Goal: Navigation & Orientation: Find specific page/section

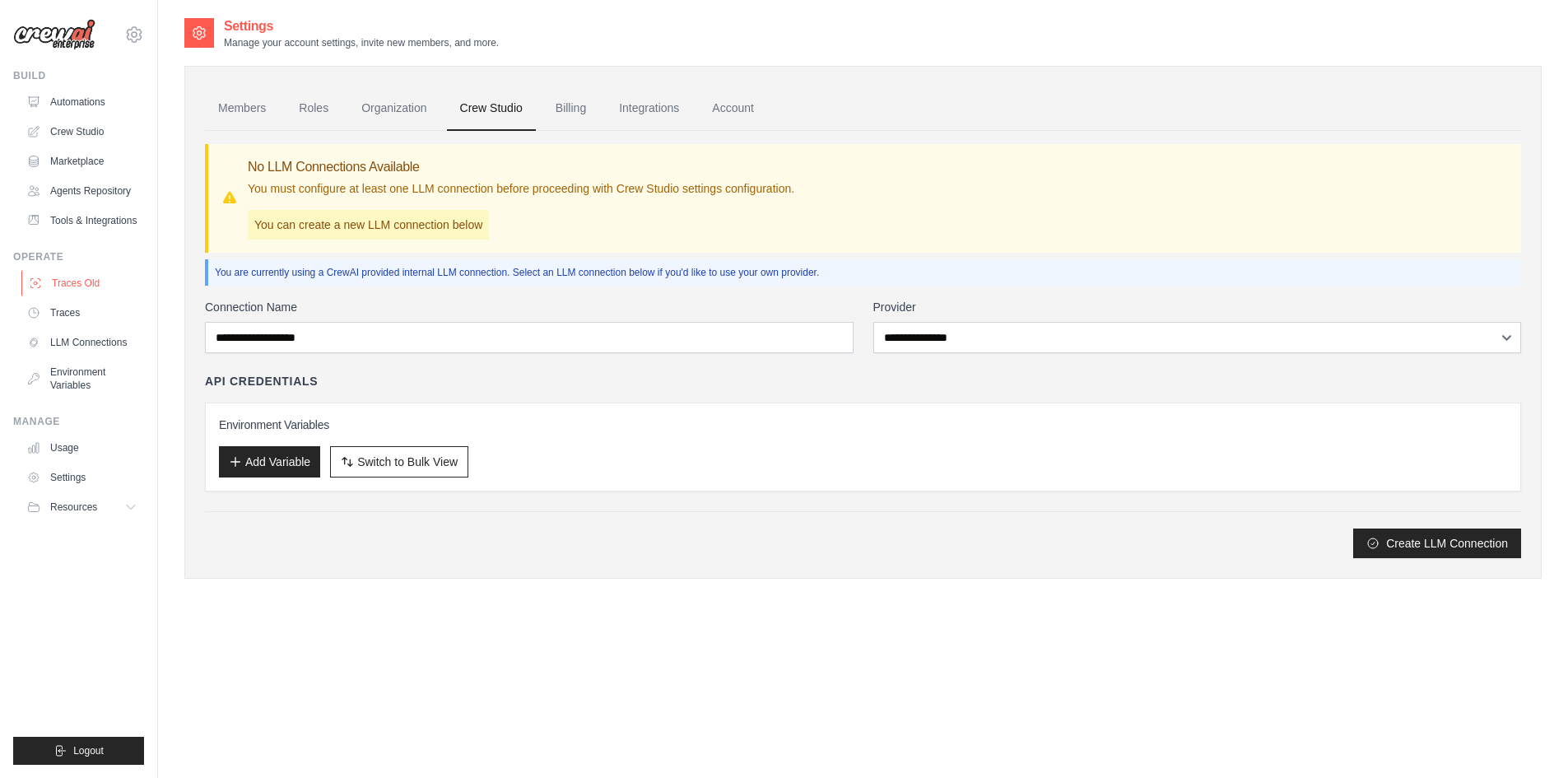
click at [44, 278] on link "Traces Old" at bounding box center [84, 283] width 125 height 26
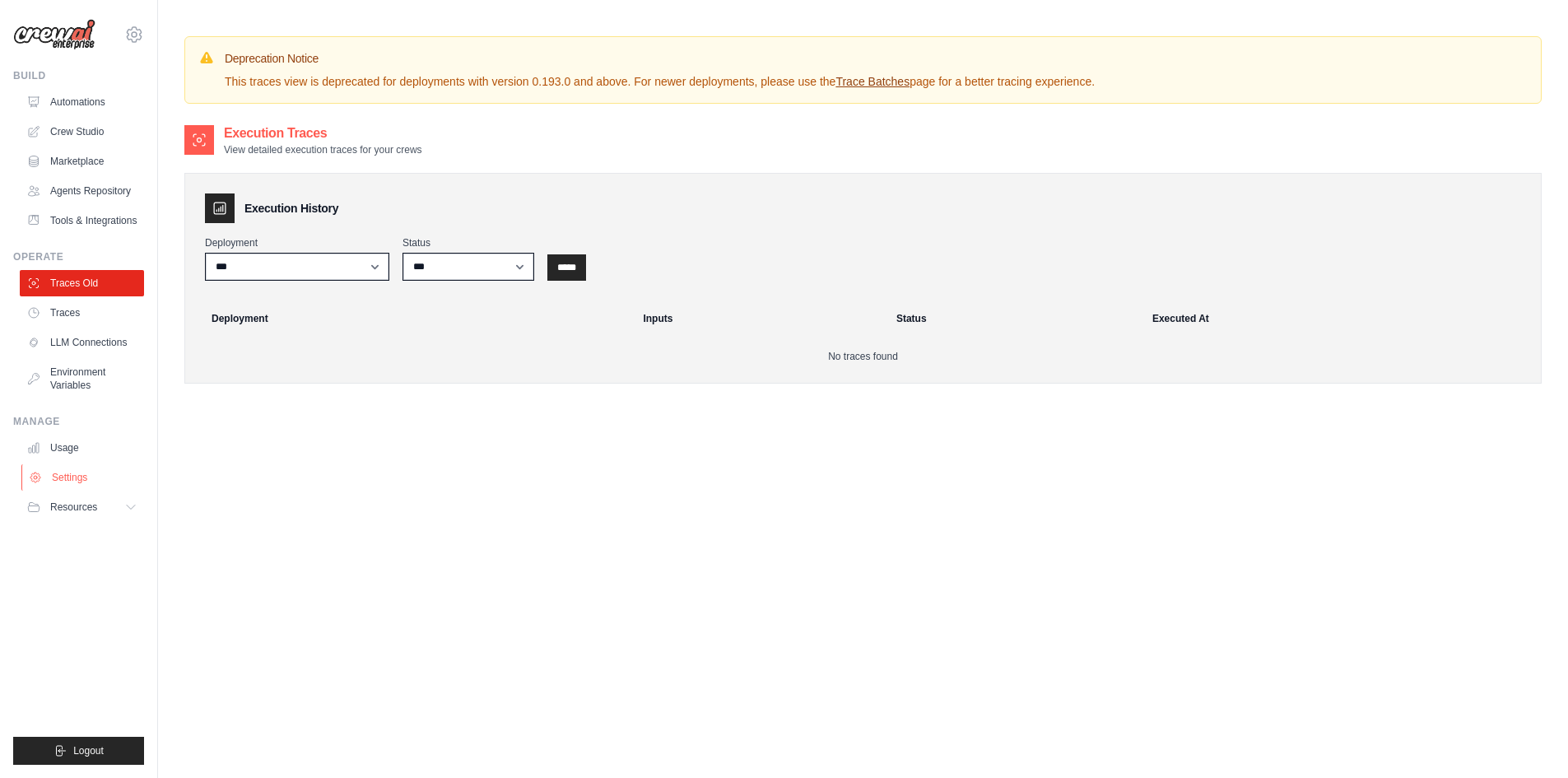
click at [83, 475] on link "Settings" at bounding box center [84, 477] width 125 height 26
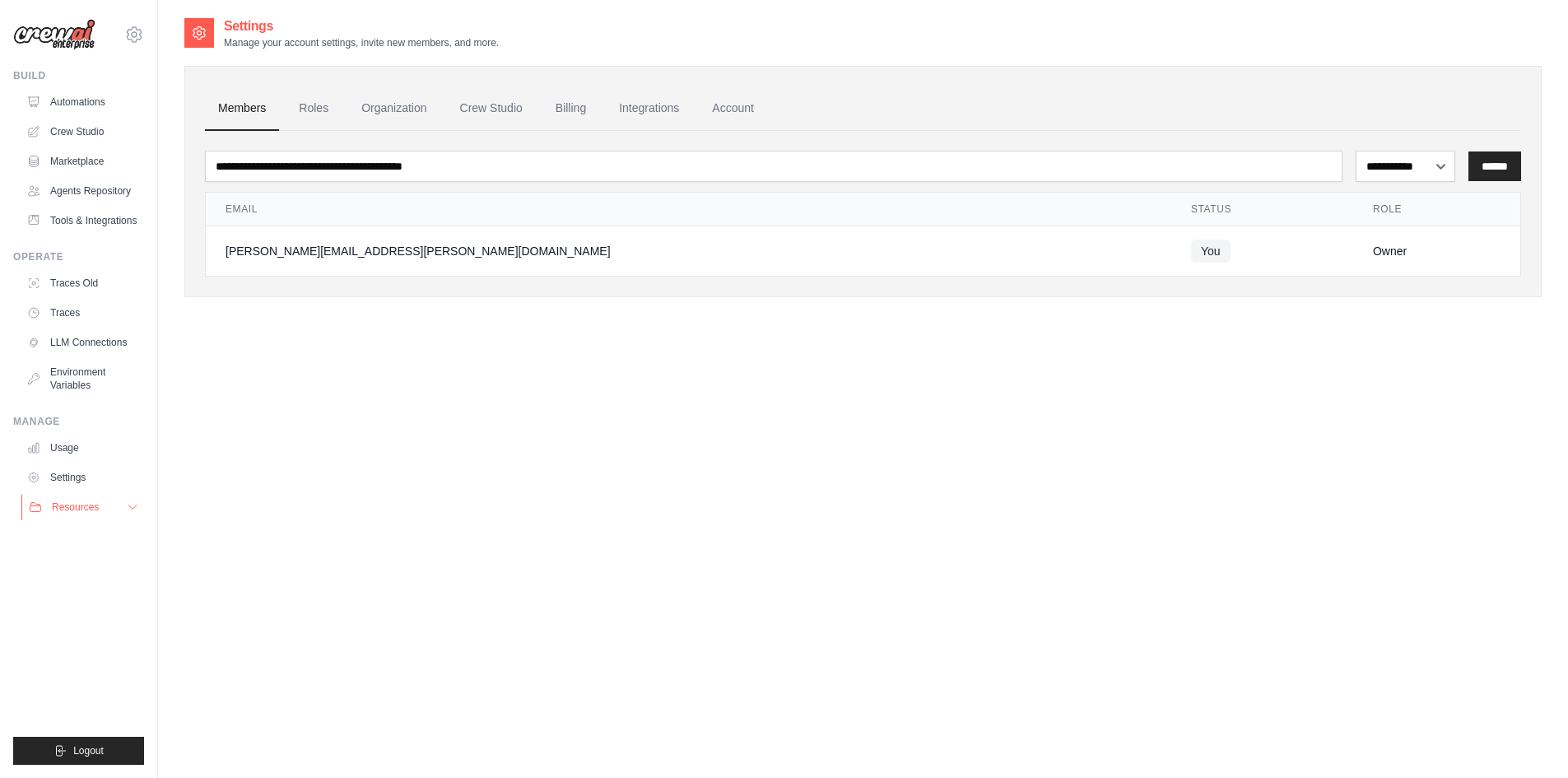
click at [84, 499] on button "Resources" at bounding box center [84, 507] width 125 height 26
click at [91, 98] on link "Automations" at bounding box center [84, 102] width 125 height 26
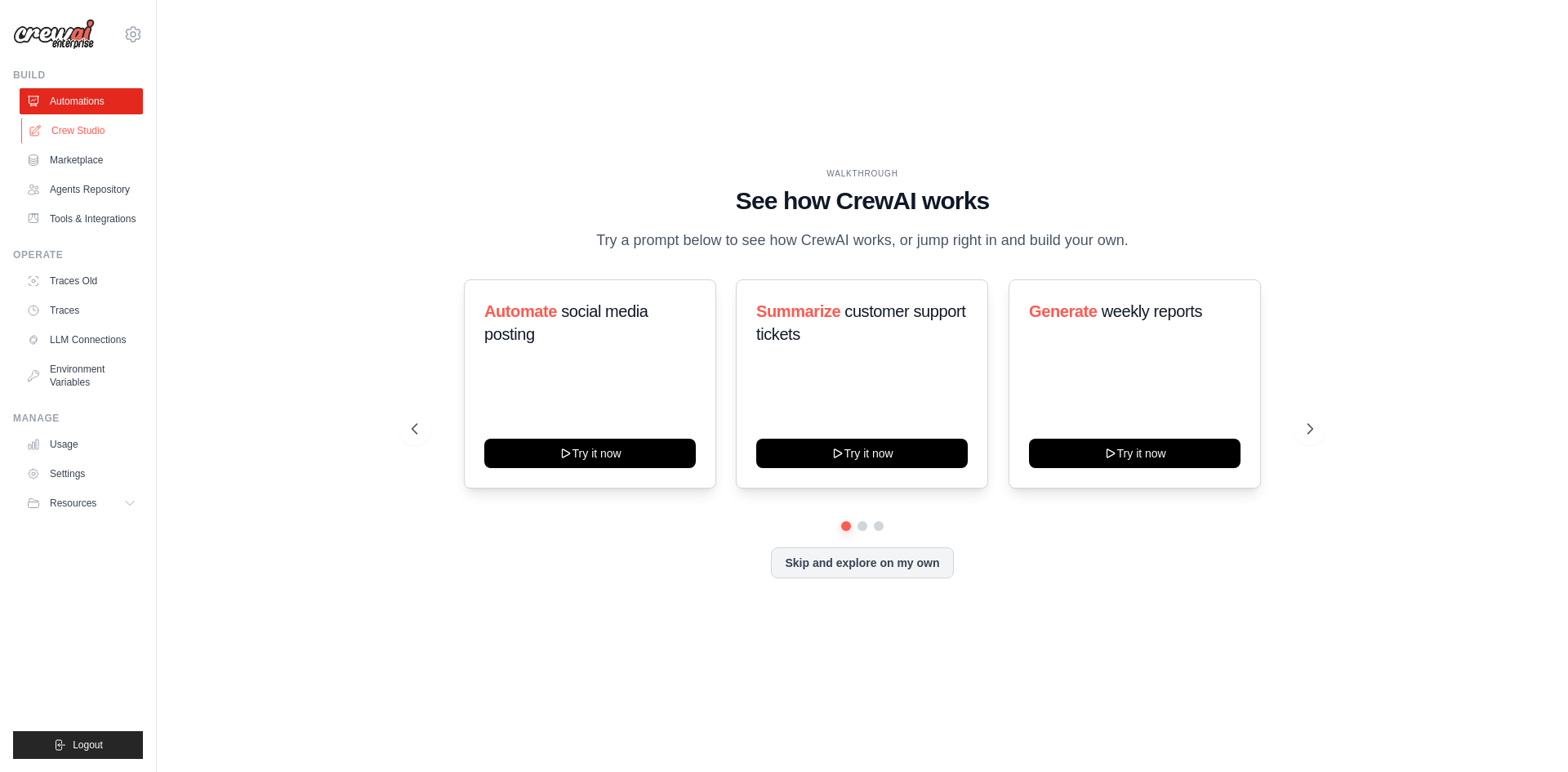
click at [96, 133] on link "Crew Studio" at bounding box center [83, 131] width 124 height 26
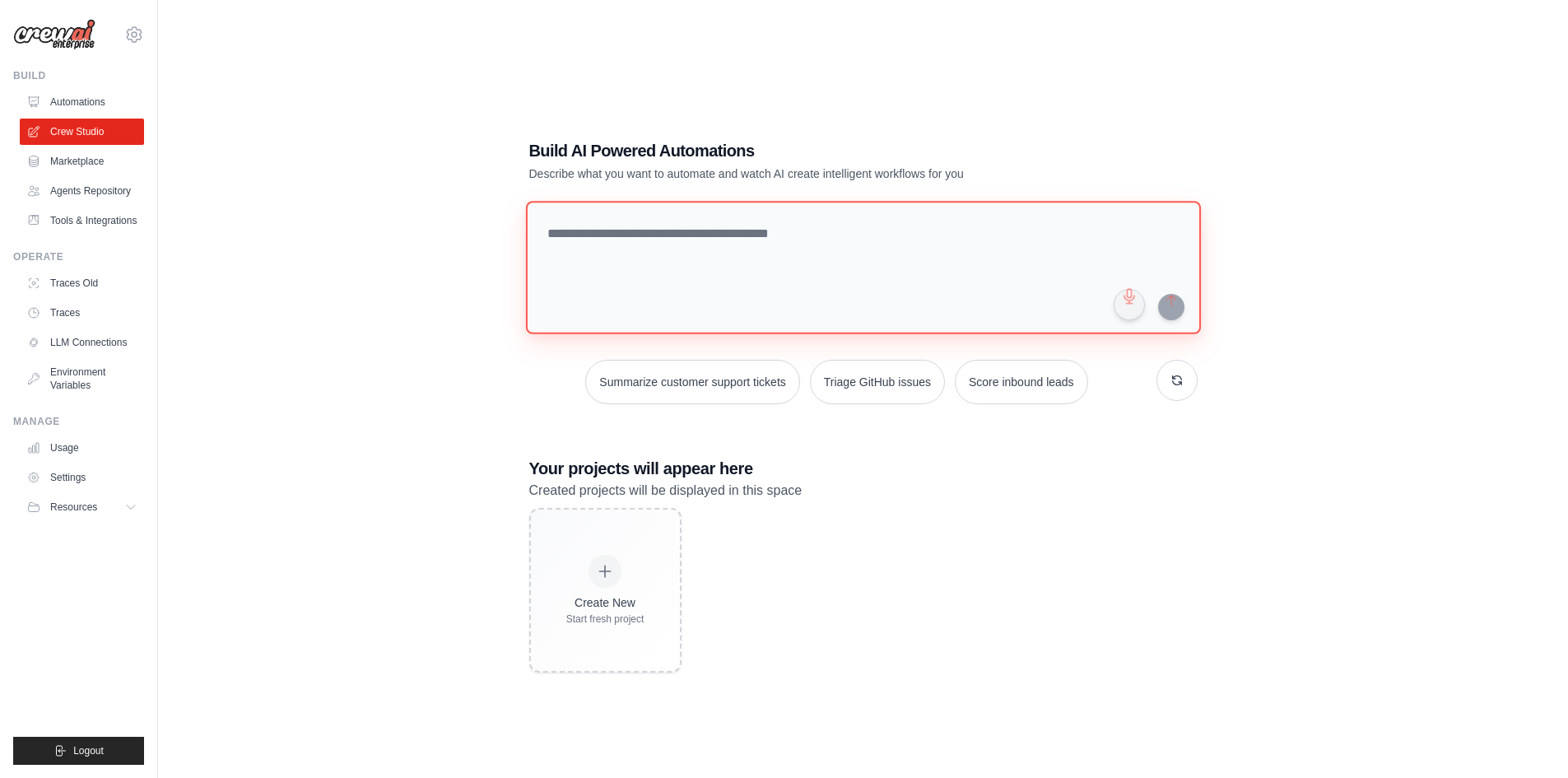
click at [690, 226] on textarea at bounding box center [862, 267] width 675 height 133
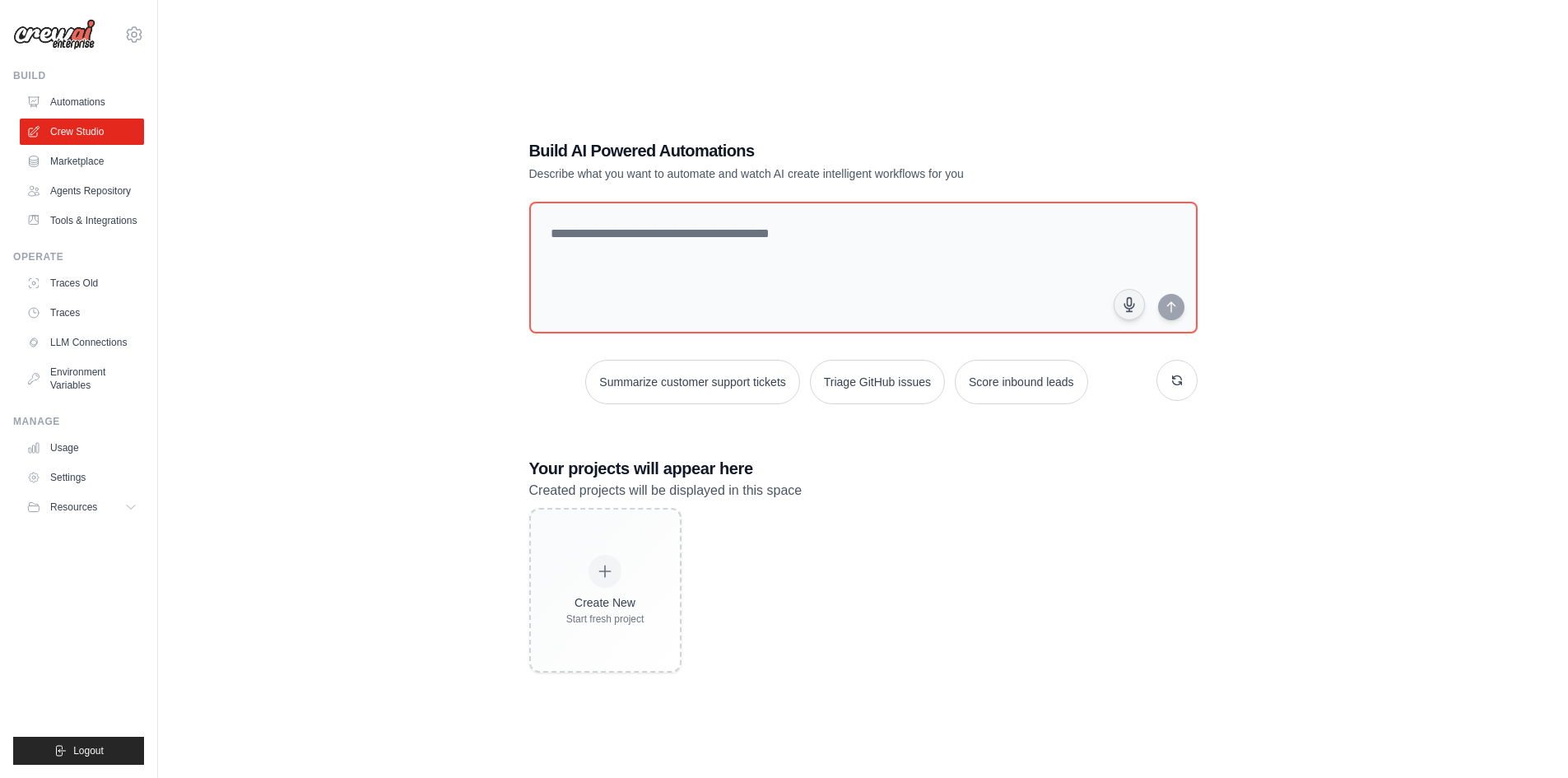
click at [678, 175] on p "Describe what you want to automate and watch AI create intelligent workflows fo…" at bounding box center [806, 173] width 553 height 17
click at [96, 193] on link "Agents Repository" at bounding box center [84, 191] width 125 height 26
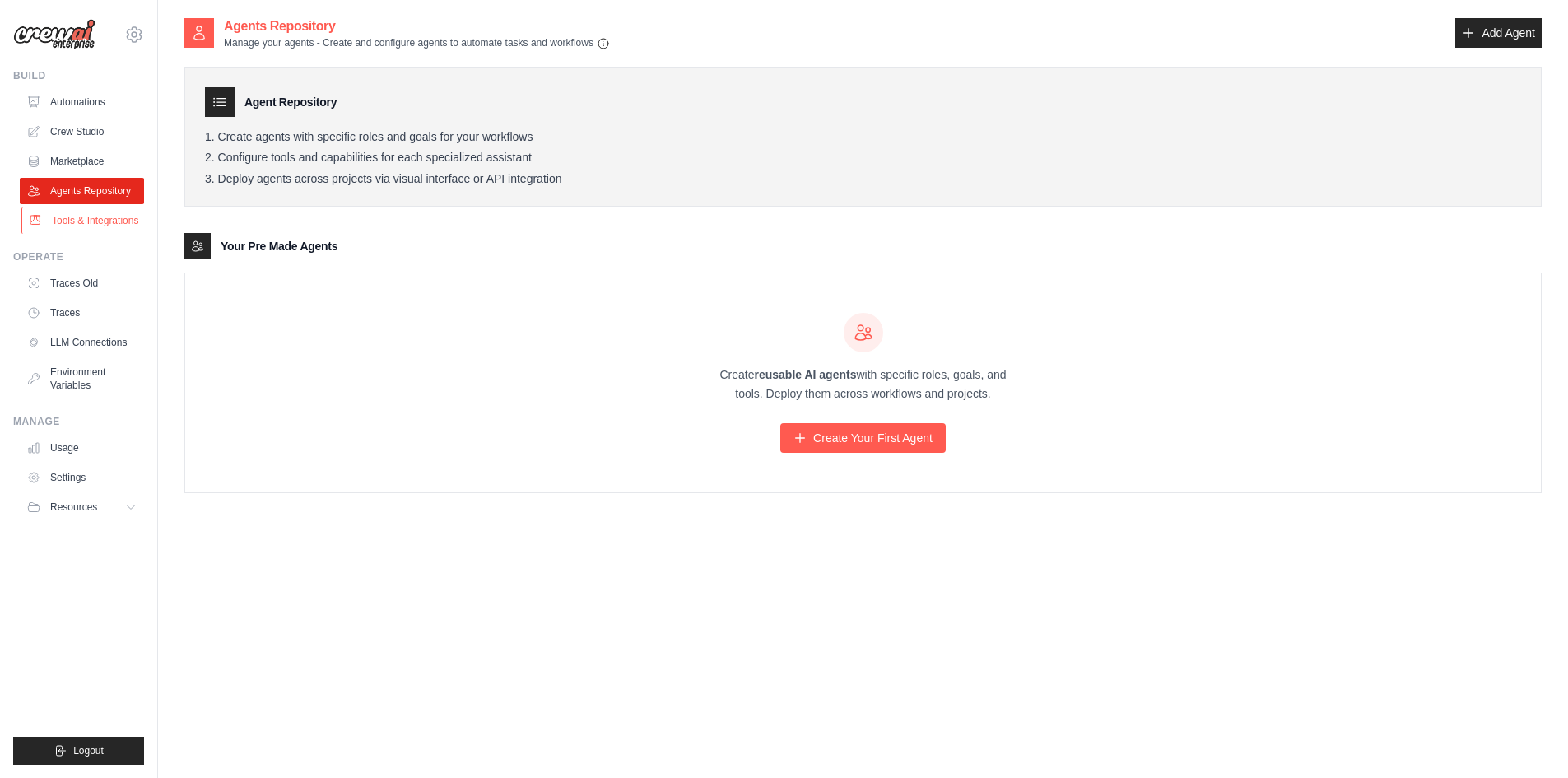
click at [105, 221] on link "Tools & Integrations" at bounding box center [84, 220] width 125 height 26
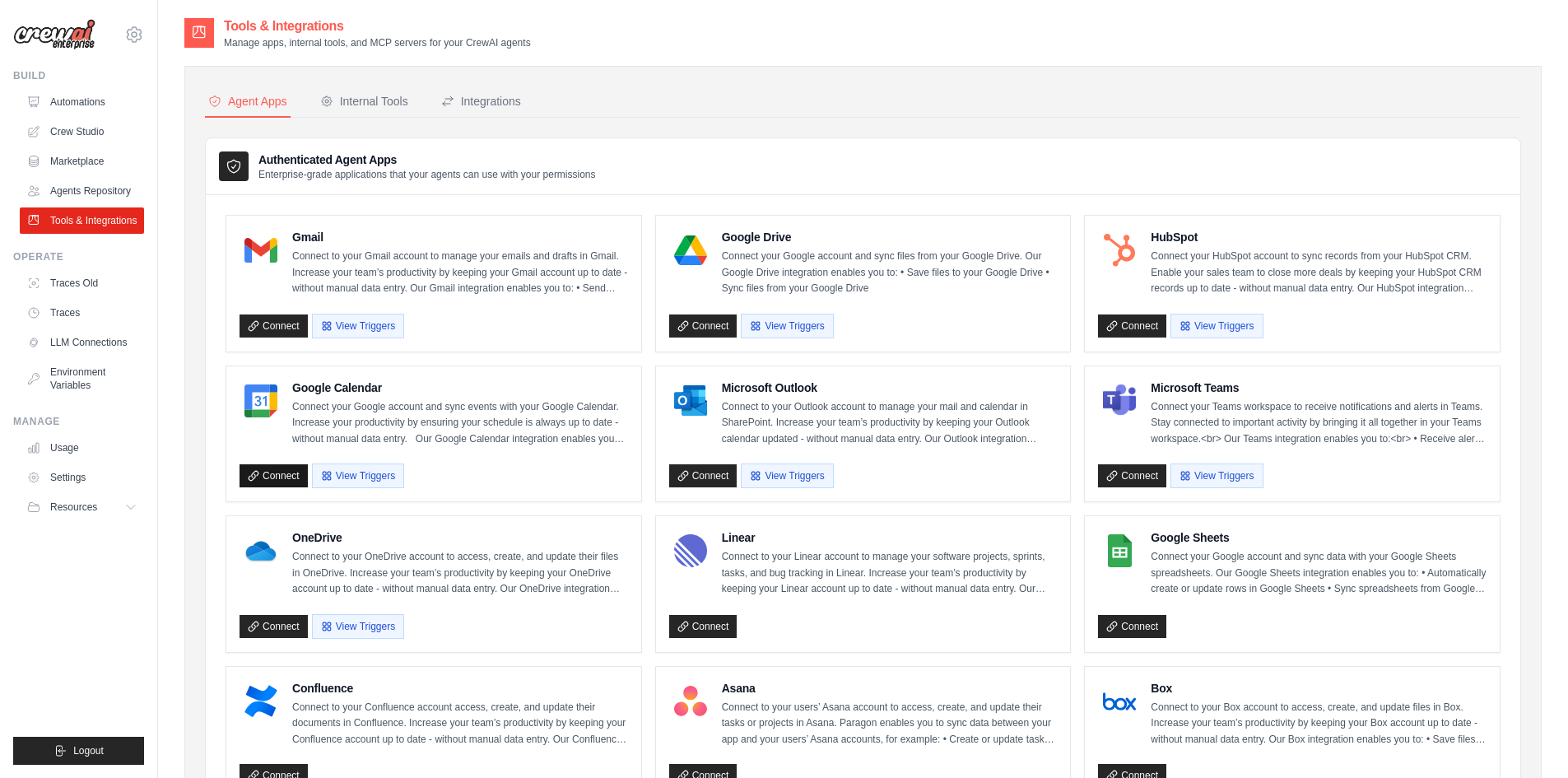
click at [277, 470] on link "Connect" at bounding box center [274, 476] width 68 height 23
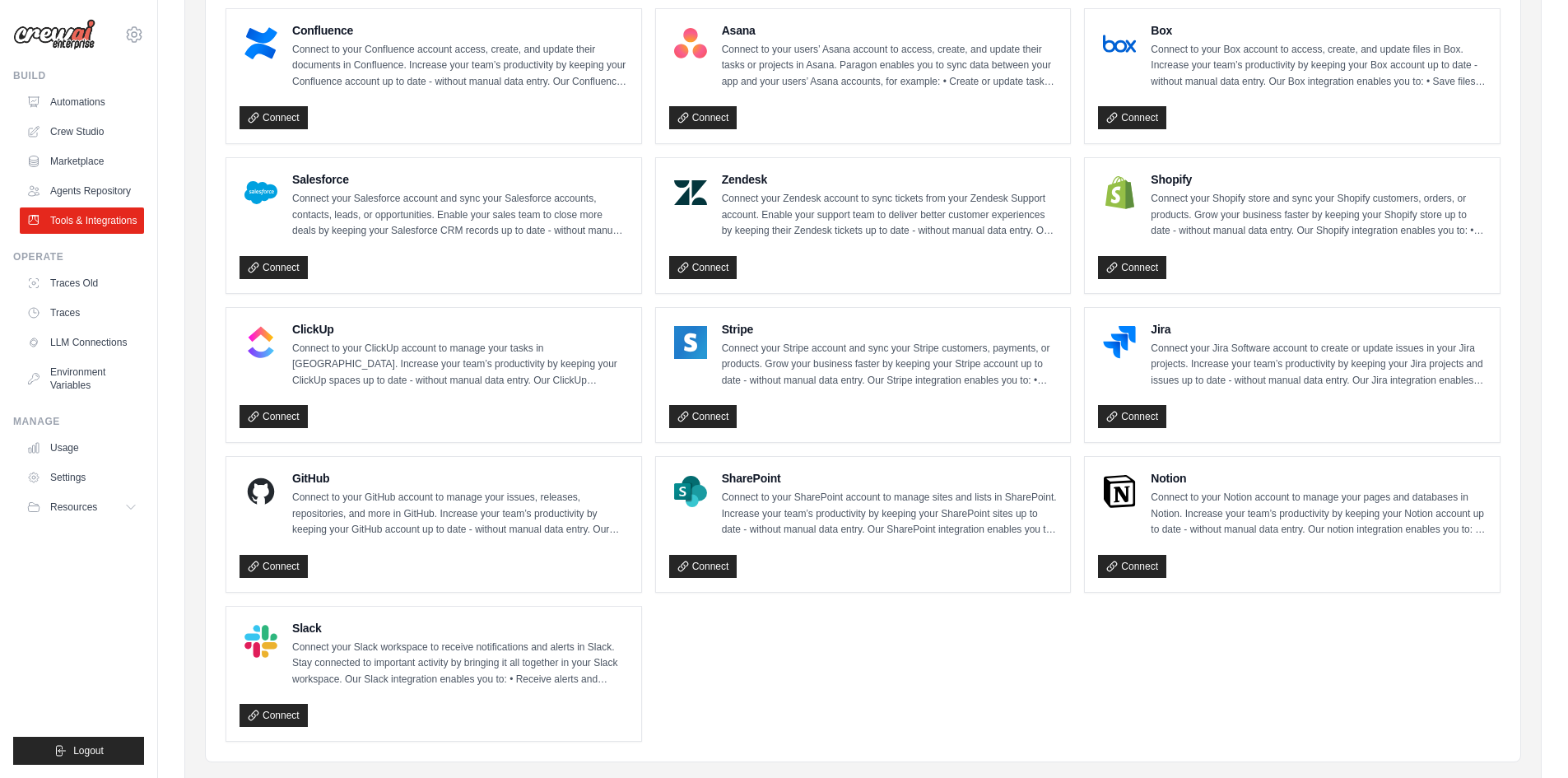
scroll to position [659, 0]
click at [302, 706] on link "Connect" at bounding box center [274, 714] width 68 height 23
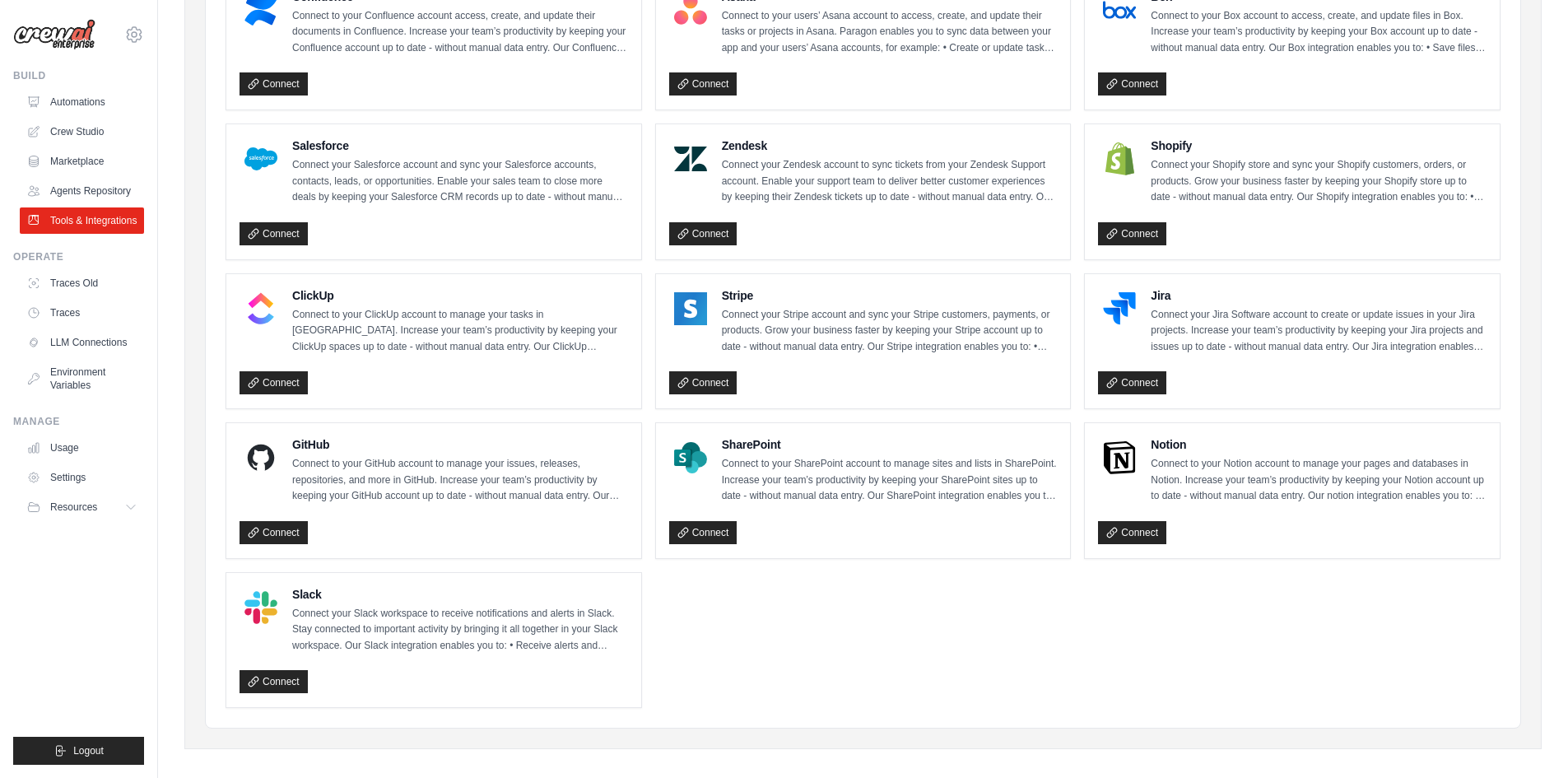
scroll to position [706, 0]
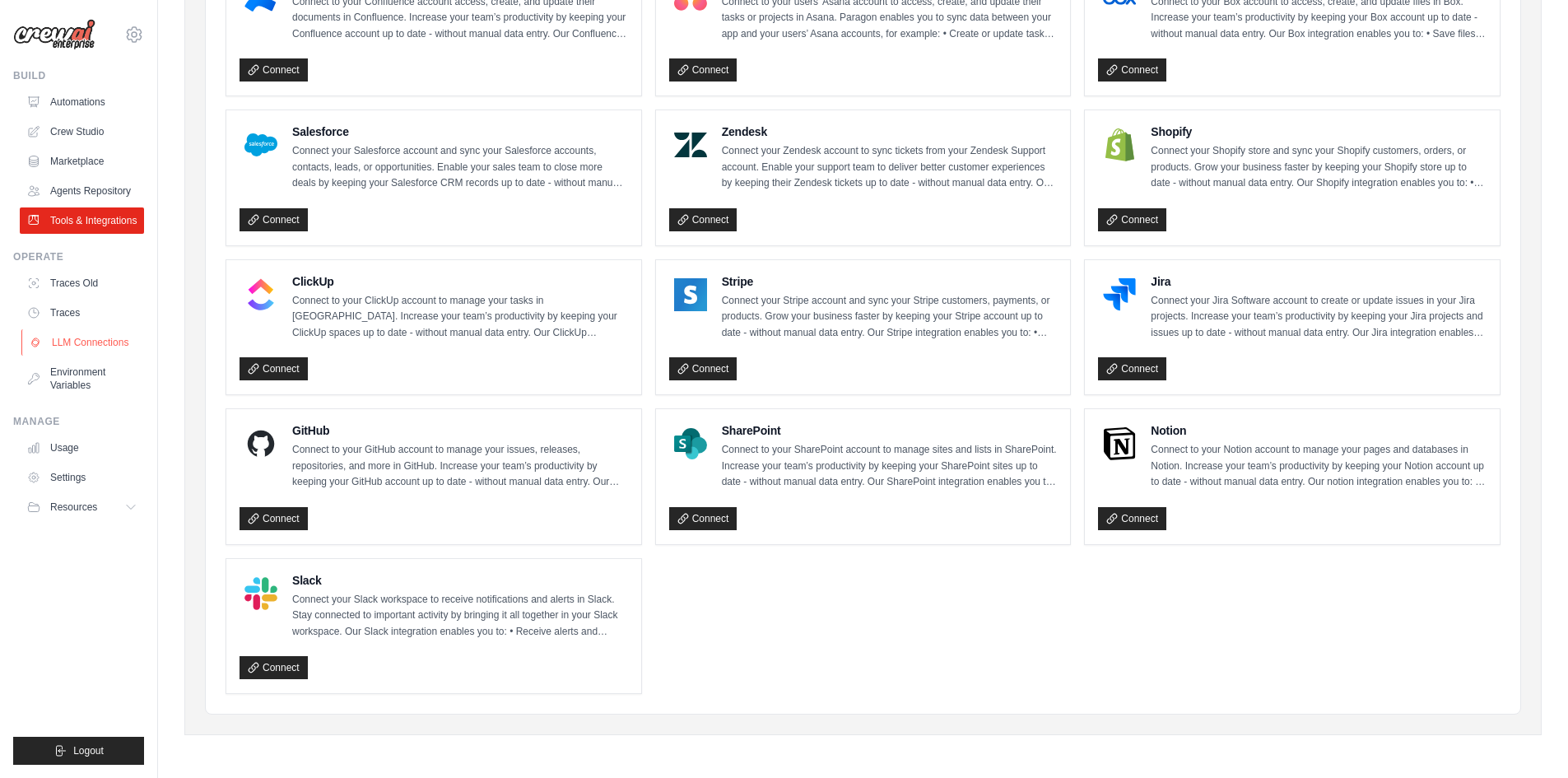
click at [79, 336] on link "LLM Connections" at bounding box center [84, 342] width 125 height 26
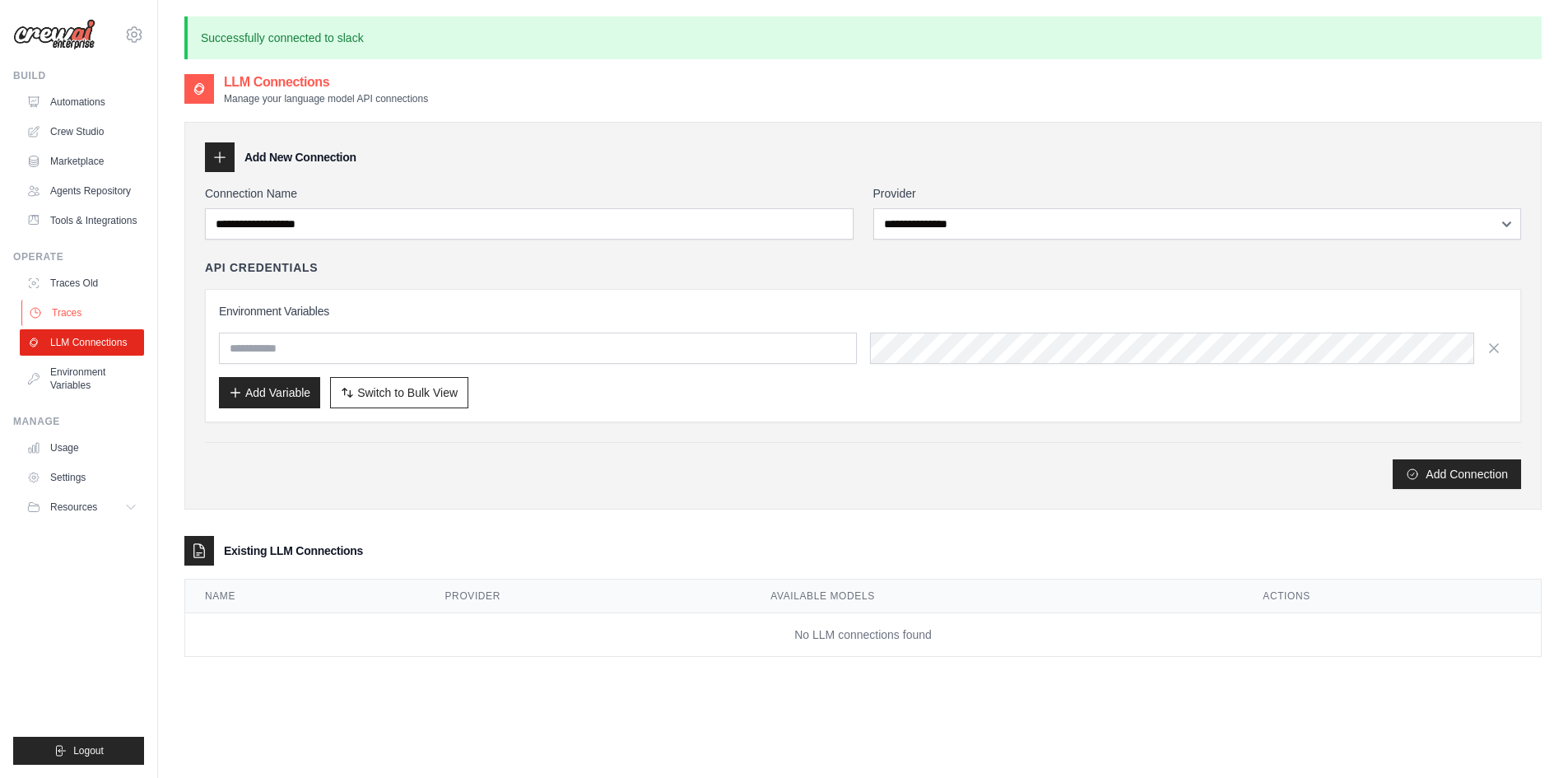
click at [81, 311] on link "Traces" at bounding box center [84, 313] width 125 height 26
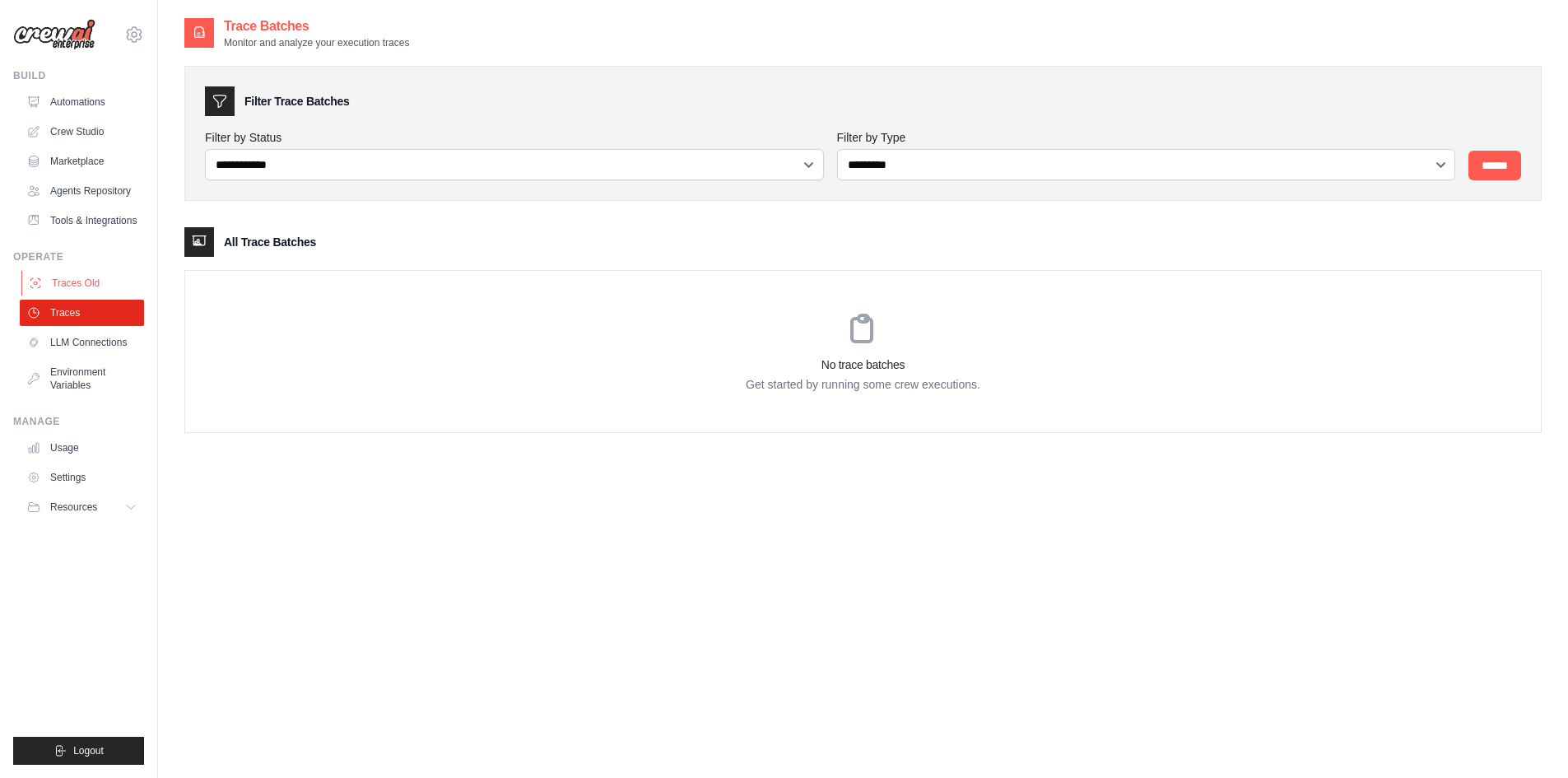
click at [94, 284] on link "Traces Old" at bounding box center [84, 283] width 125 height 26
